Goal: Information Seeking & Learning: Understand process/instructions

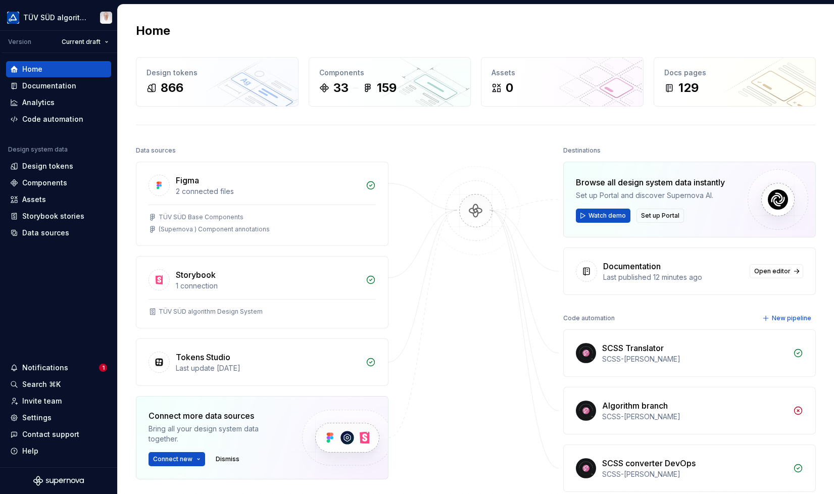
click at [47, 419] on div "Settings" at bounding box center [36, 418] width 29 height 10
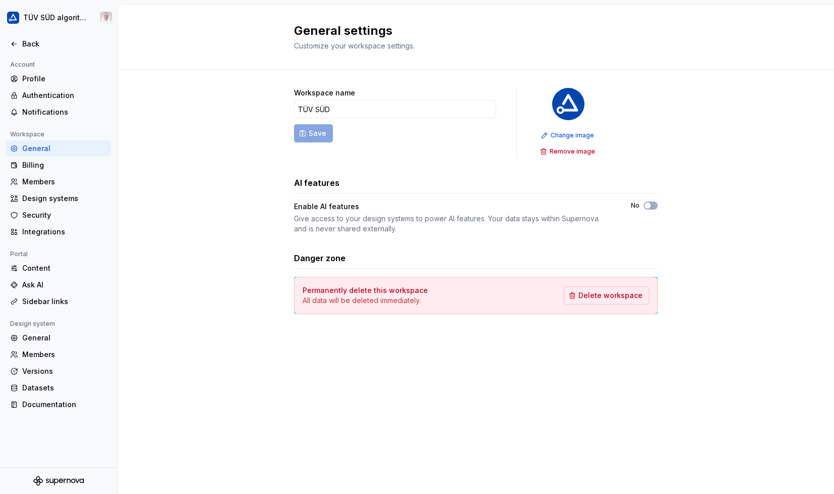
click at [63, 407] on div "Documentation" at bounding box center [64, 405] width 85 height 10
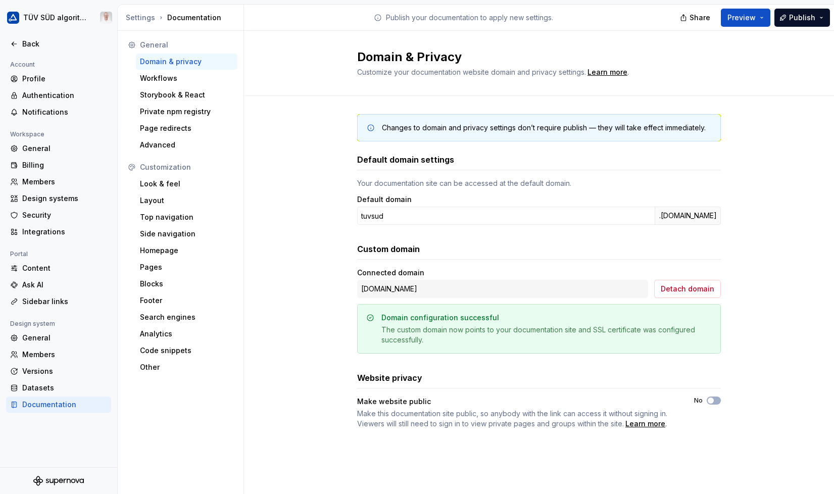
click at [178, 183] on div "Look & feel" at bounding box center [186, 184] width 93 height 10
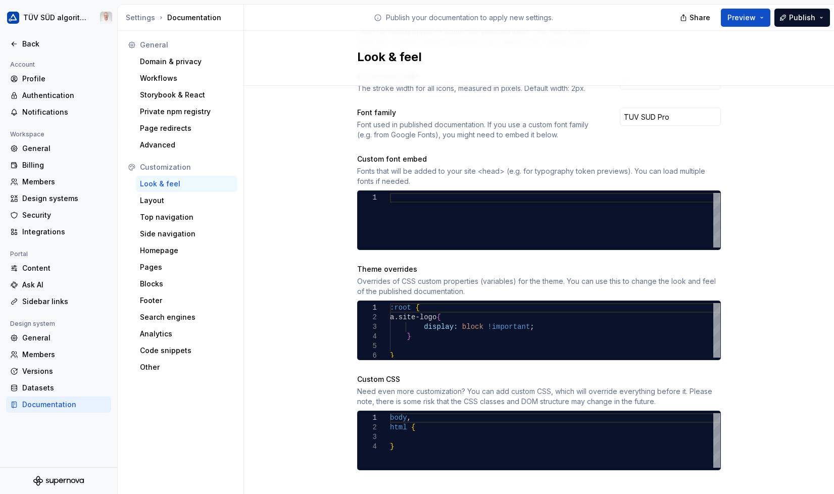
scroll to position [308, 0]
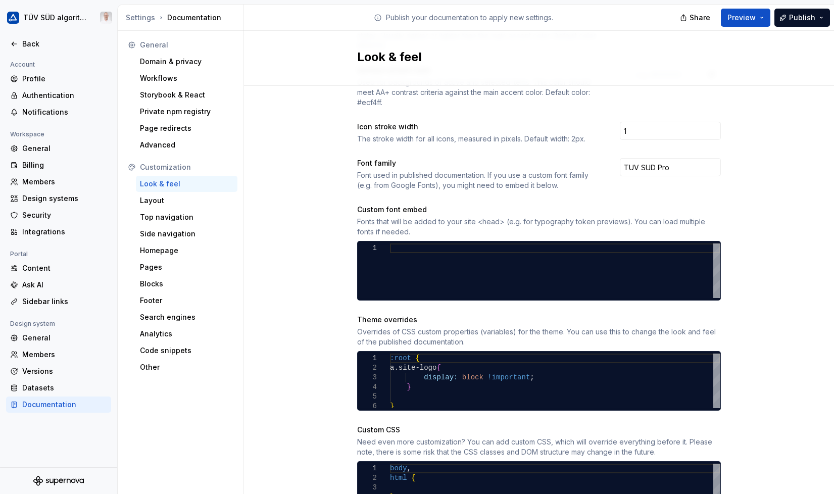
click at [179, 204] on div "Layout" at bounding box center [186, 201] width 93 height 10
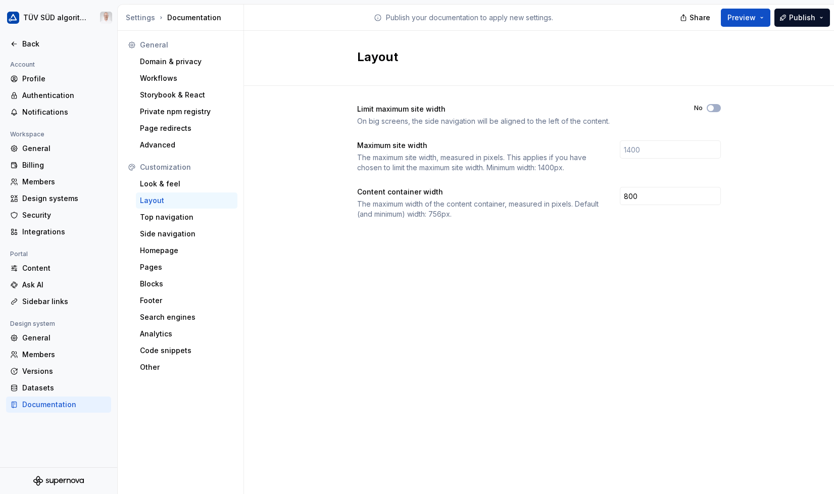
click at [157, 286] on div "Blocks" at bounding box center [186, 284] width 93 height 10
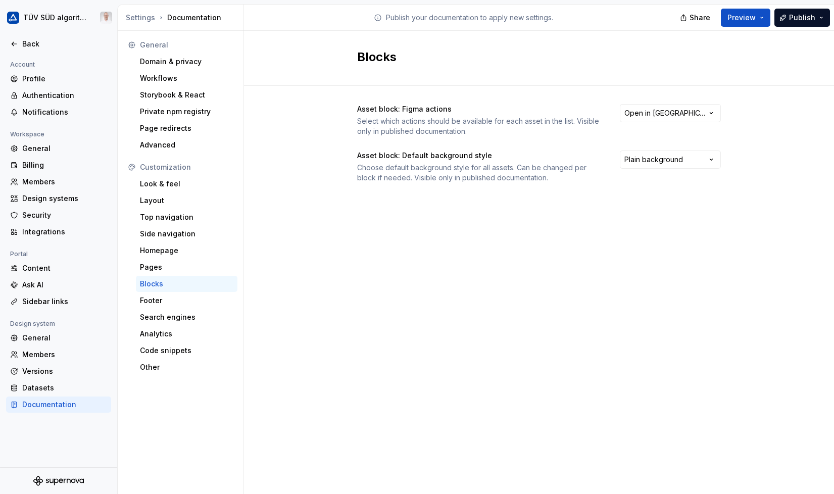
click at [168, 362] on div "Other" at bounding box center [186, 367] width 93 height 10
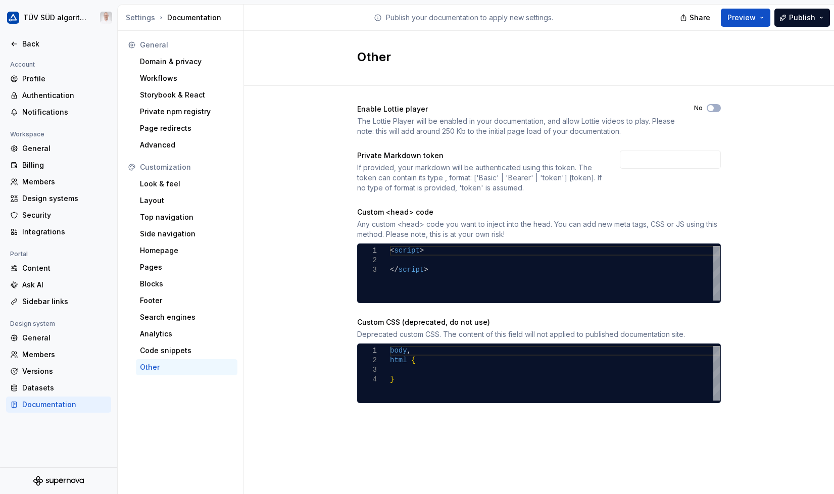
click at [763, 20] on button "Preview" at bounding box center [746, 18] width 50 height 18
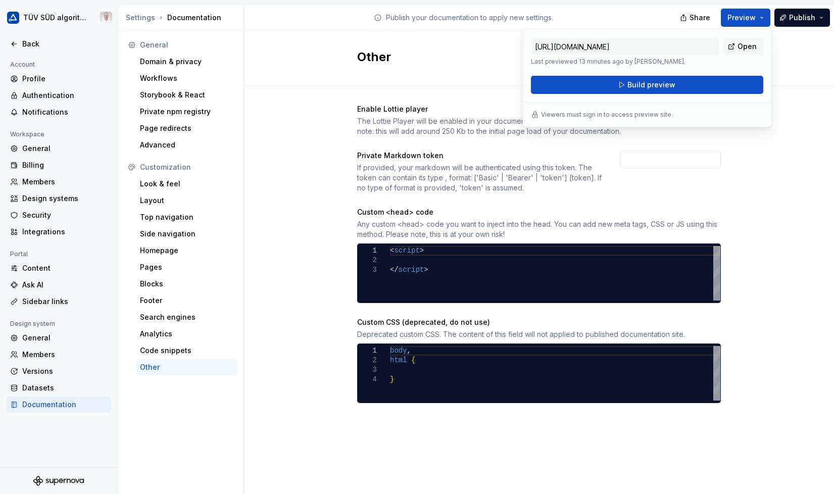
click at [750, 48] on span "Open" at bounding box center [747, 46] width 19 height 10
